Goal: Task Accomplishment & Management: Use online tool/utility

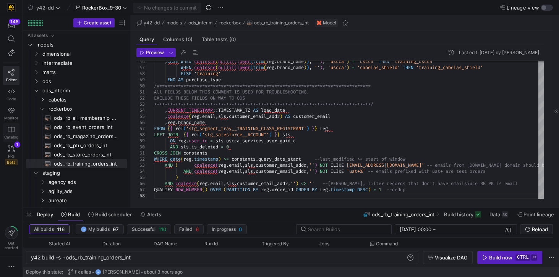
scroll to position [0, 35]
click at [12, 150] on icon at bounding box center [11, 149] width 7 height 7
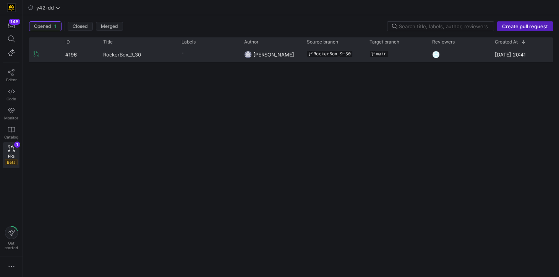
click at [119, 56] on span "RockerBox_9_30" at bounding box center [122, 54] width 38 height 14
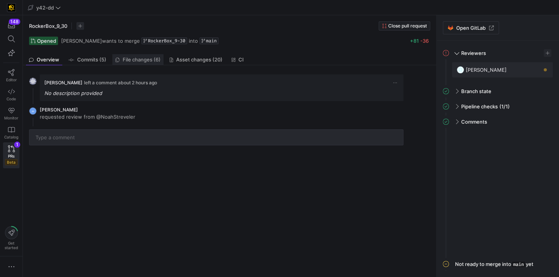
click at [152, 60] on span "File changes (6)" at bounding box center [142, 59] width 38 height 5
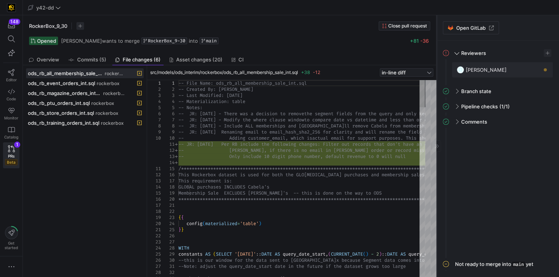
click at [437, 147] on icon at bounding box center [437, 146] width 5 height 5
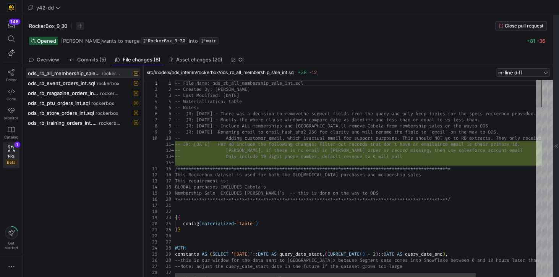
drag, startPoint x: 182, startPoint y: 173, endPoint x: 143, endPoint y: 173, distance: 38.6
click at [143, 173] on div at bounding box center [143, 171] width 3 height 212
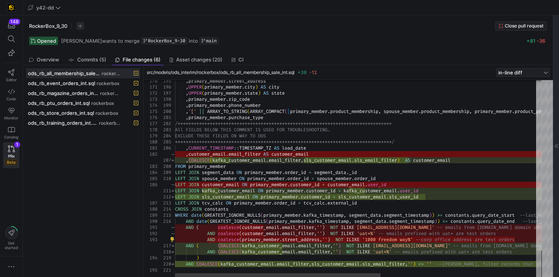
drag, startPoint x: 370, startPoint y: 240, endPoint x: 422, endPoint y: 238, distance: 52.4
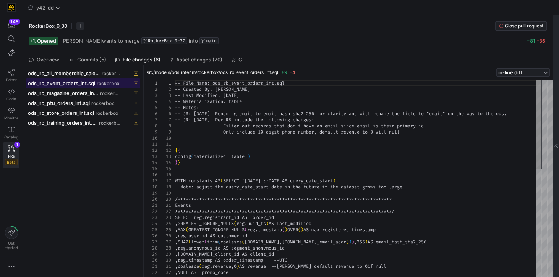
click at [86, 81] on span "ods_rb_event_orders_int.sql" at bounding box center [61, 83] width 67 height 6
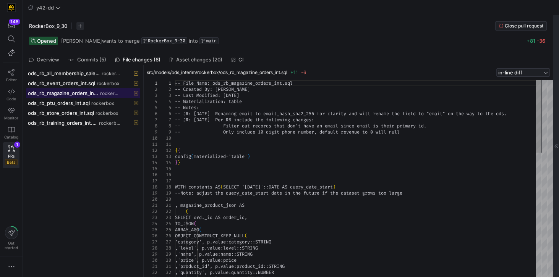
click at [77, 91] on span "ods_rb_magazine_orders_int.sql" at bounding box center [63, 93] width 71 height 6
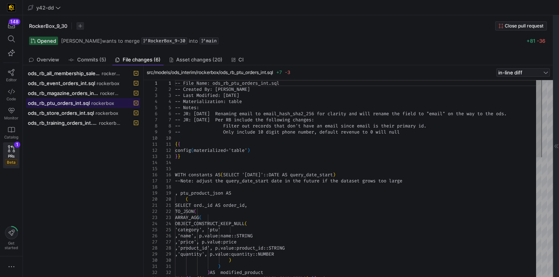
click at [68, 101] on span "ods_rb_ptu_orders_int.sql" at bounding box center [59, 103] width 62 height 6
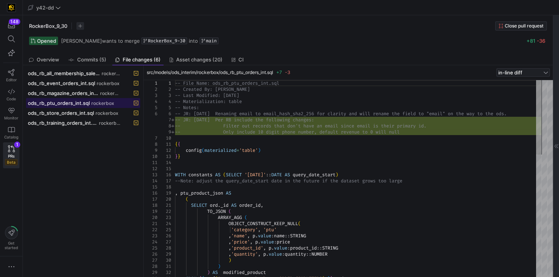
click at [67, 103] on span "ods_rb_ptu_orders_int.sql" at bounding box center [59, 103] width 62 height 6
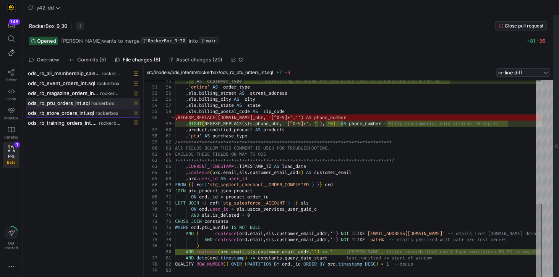
click at [58, 111] on span "ods_rb_store_orders_int.sql" at bounding box center [61, 113] width 66 height 6
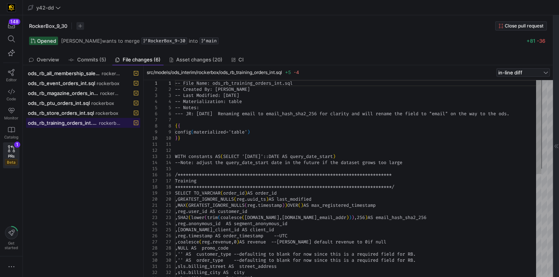
click at [55, 122] on span "ods_rb_training_orders_int.sql" at bounding box center [63, 123] width 70 height 6
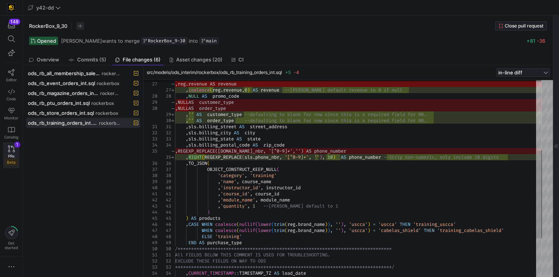
click at [9, 149] on icon at bounding box center [11, 149] width 7 height 7
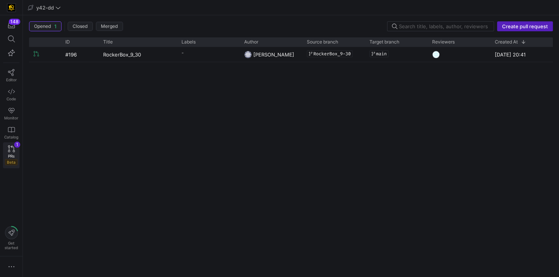
click at [14, 155] on span "PRs" at bounding box center [11, 156] width 6 height 5
click at [11, 75] on link "Editor" at bounding box center [11, 75] width 16 height 19
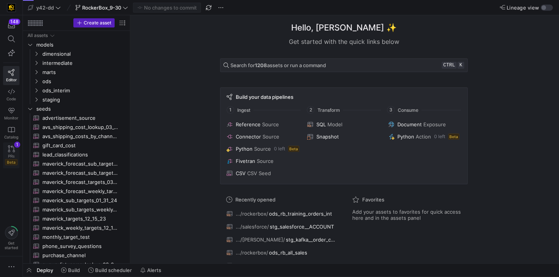
click at [13, 148] on icon at bounding box center [11, 149] width 7 height 7
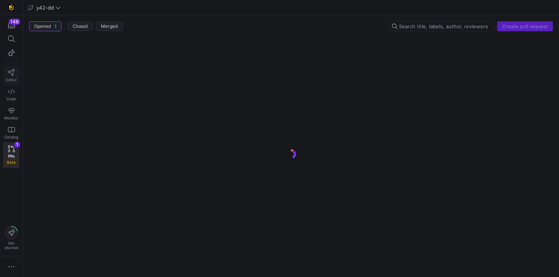
click at [11, 78] on span "Editor" at bounding box center [11, 80] width 11 height 5
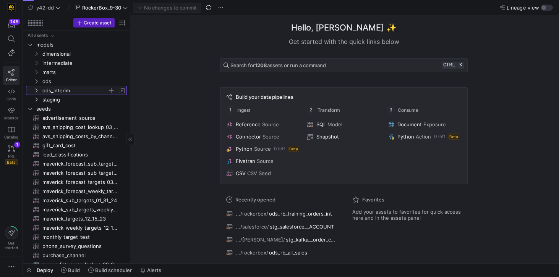
click at [61, 93] on span "ods_interim" at bounding box center [74, 90] width 65 height 9
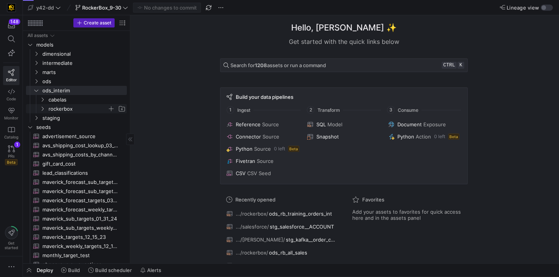
click at [60, 107] on span "rockerbox" at bounding box center [78, 109] width 59 height 9
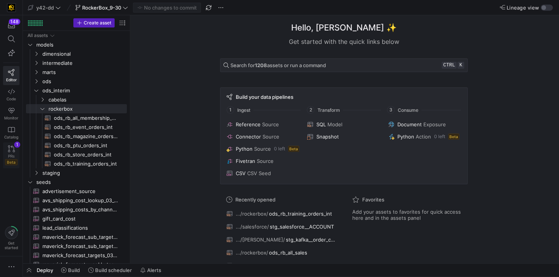
click at [5, 150] on link "PRs Beta 1" at bounding box center [11, 156] width 16 height 26
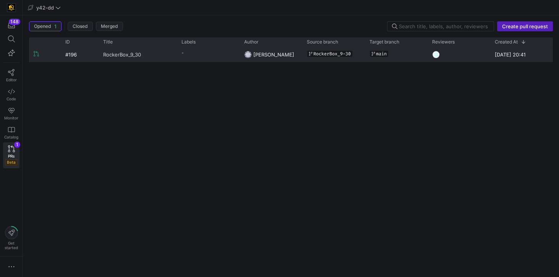
click at [127, 54] on span "RockerBox_9_30" at bounding box center [122, 54] width 38 height 14
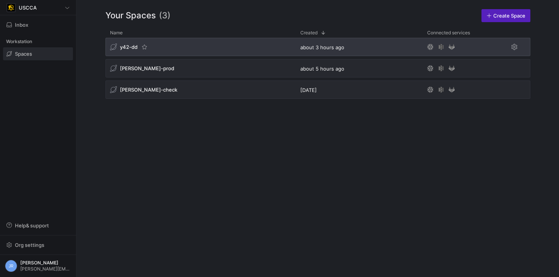
click at [128, 45] on span "y42-dd" at bounding box center [129, 47] width 18 height 6
